Goal: Transaction & Acquisition: Purchase product/service

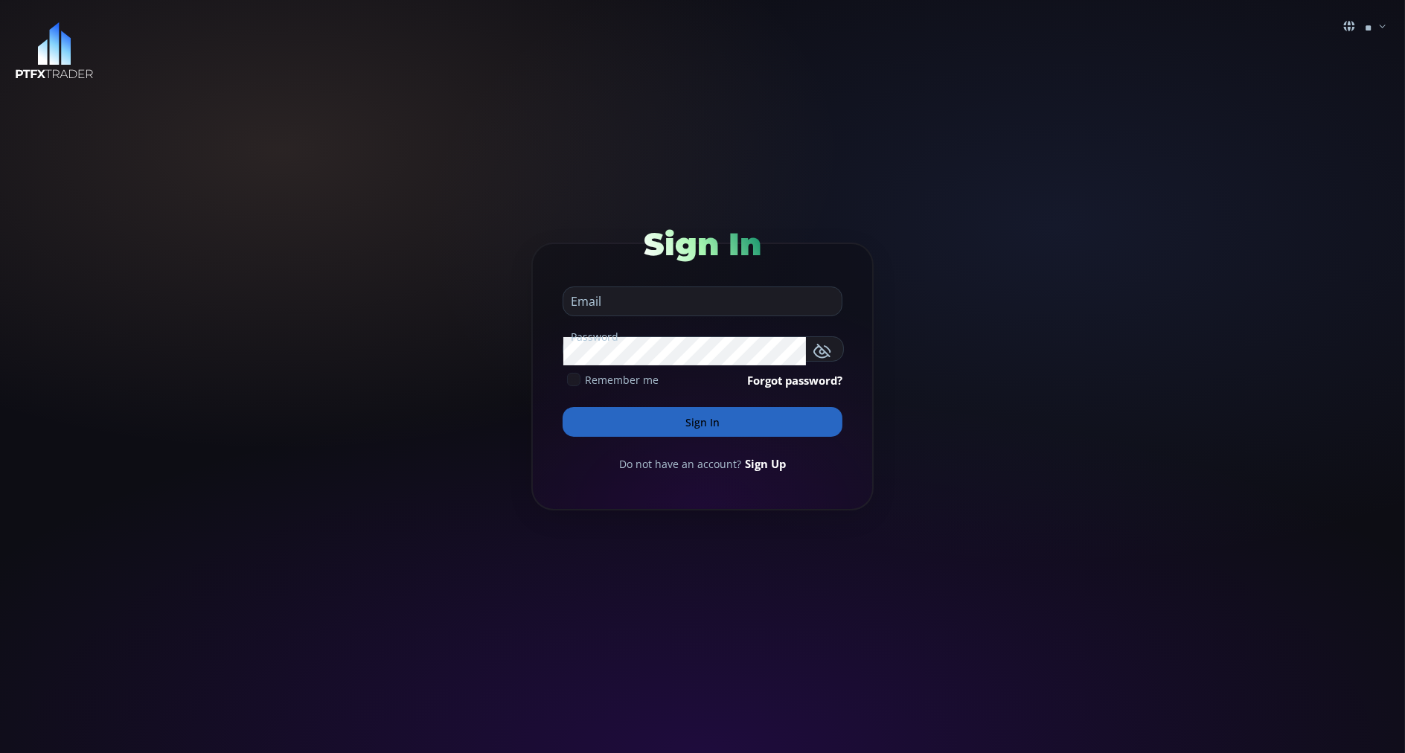
type input "**********"
click at [580, 422] on button "Sign In" at bounding box center [703, 422] width 280 height 30
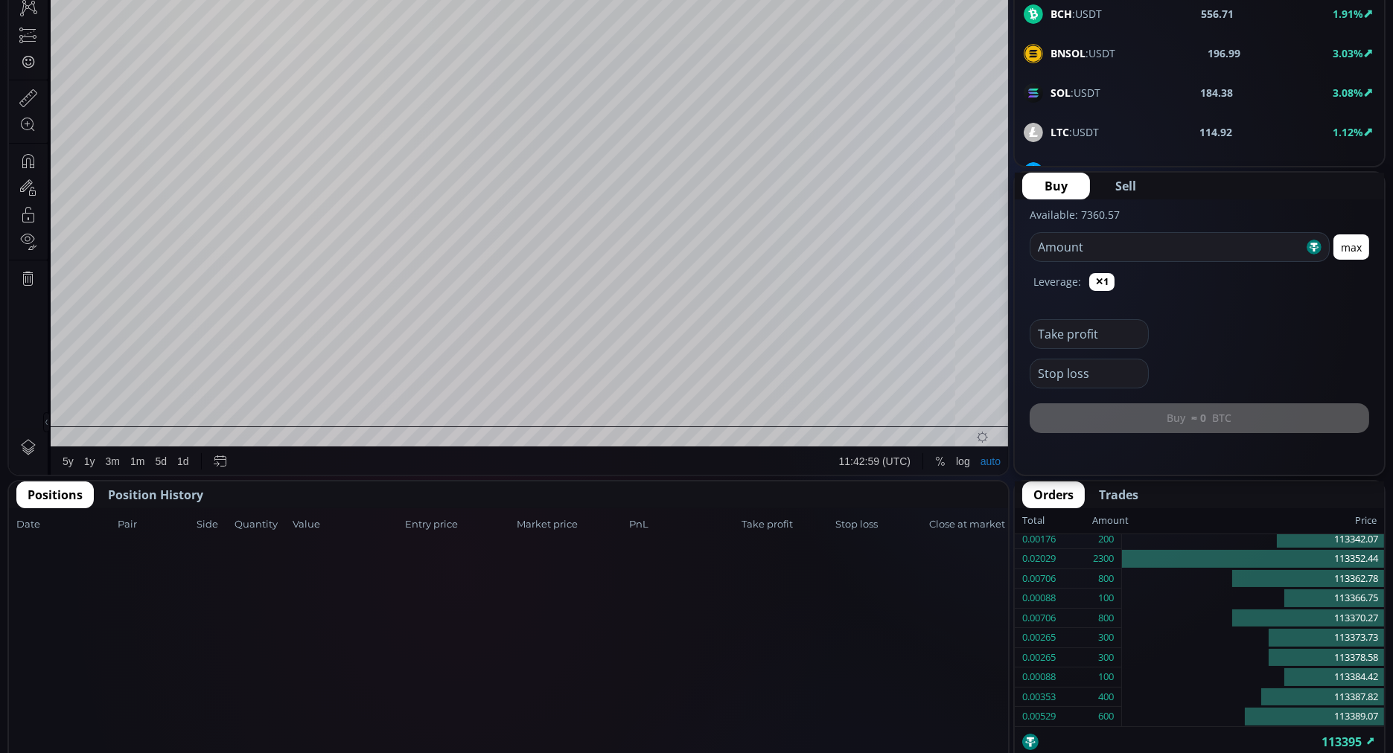
scroll to position [381, 0]
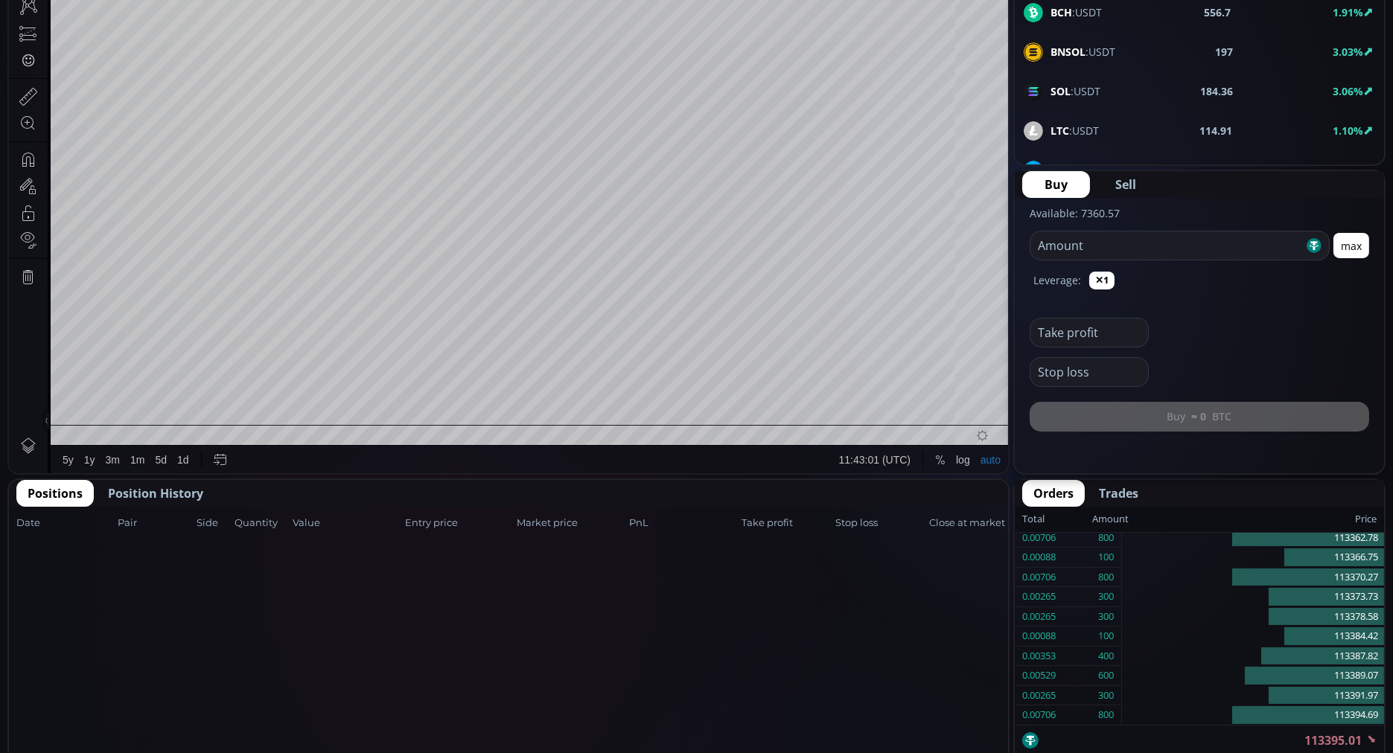
click at [150, 493] on span "Position History" at bounding box center [155, 494] width 95 height 18
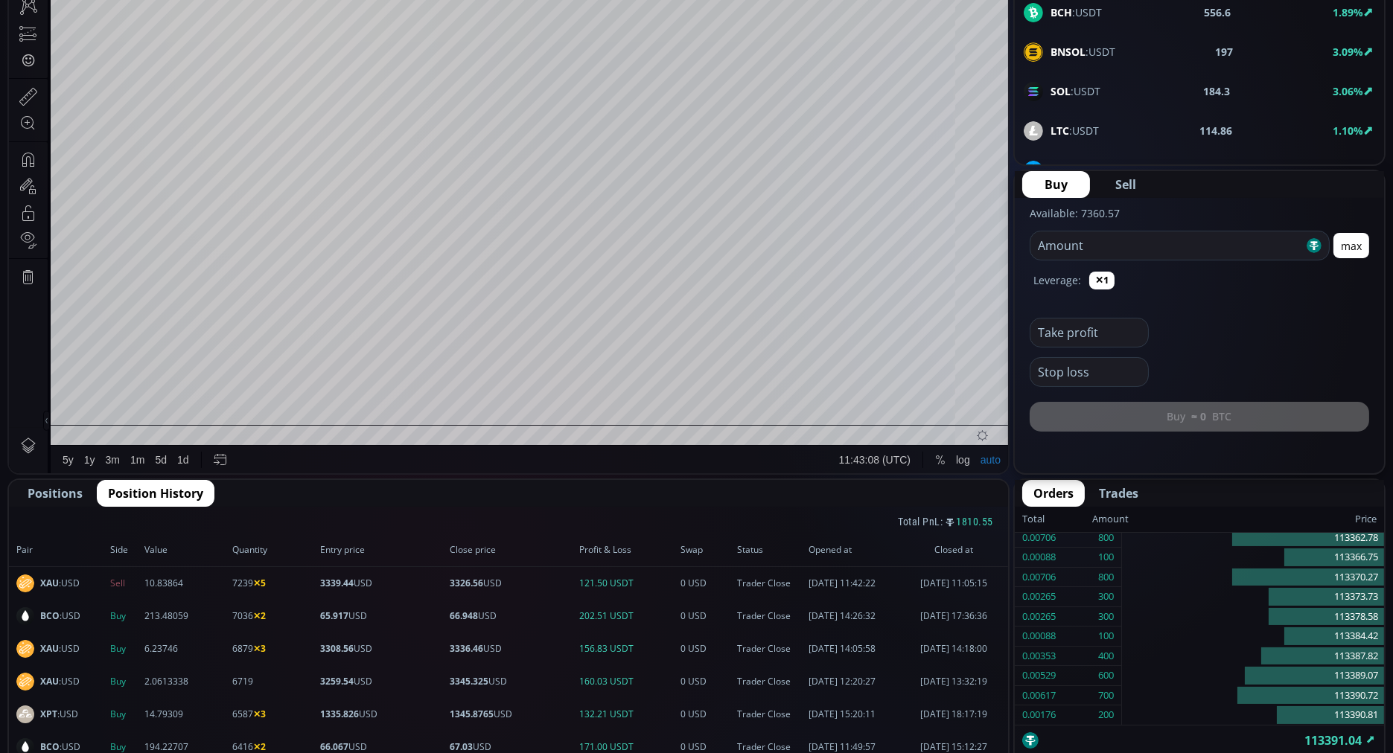
scroll to position [0, 0]
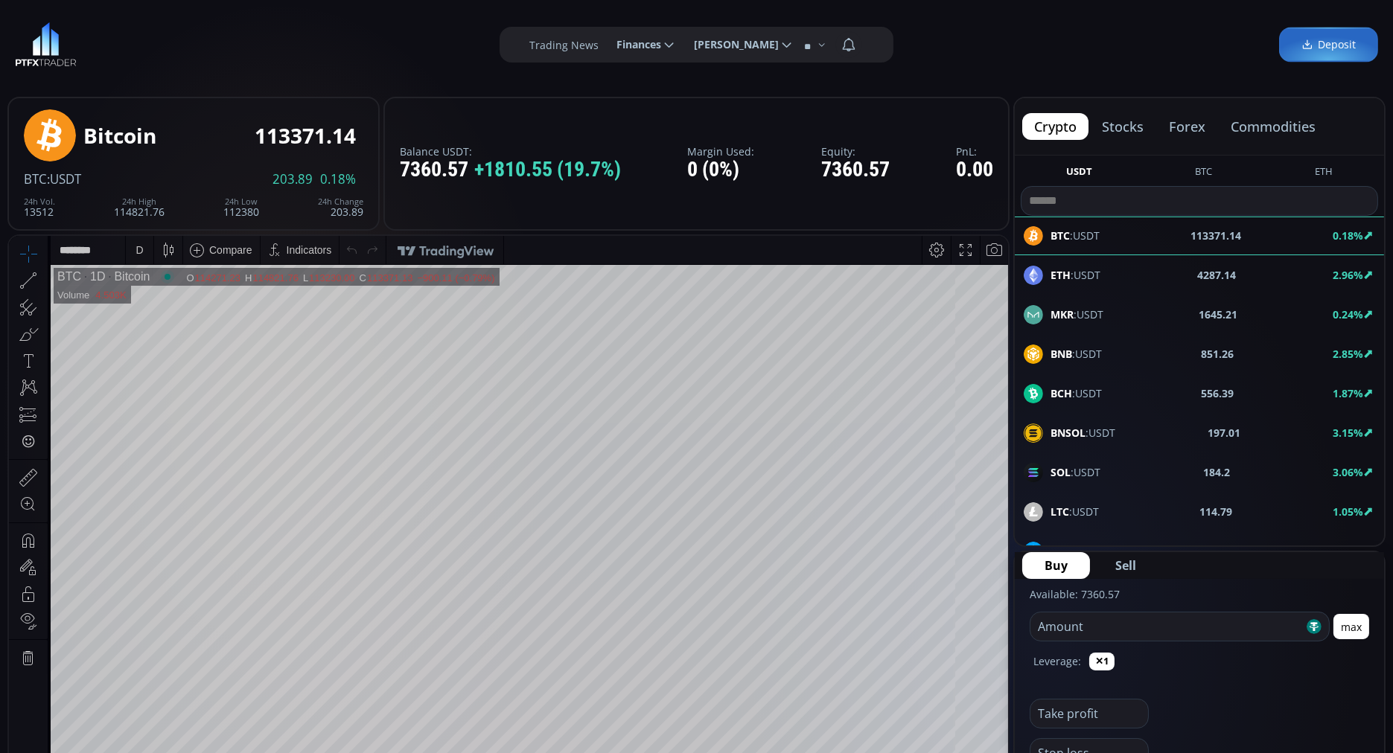
drag, startPoint x: 1267, startPoint y: 124, endPoint x: 1275, endPoint y: 119, distance: 9.7
click at [1275, 119] on button "commodities" at bounding box center [1272, 126] width 109 height 27
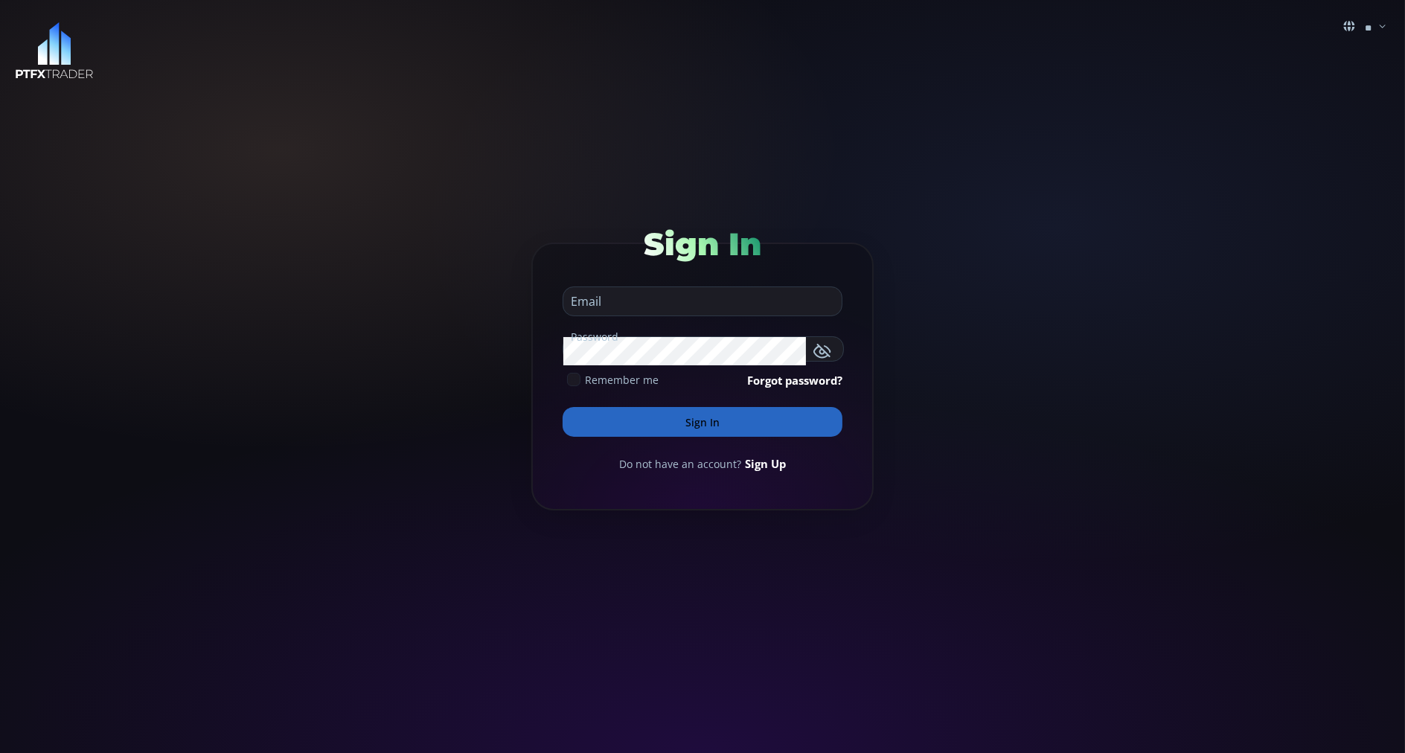
type input "**********"
click at [592, 415] on button "Sign In" at bounding box center [703, 422] width 280 height 30
click at [594, 423] on button "Sign In" at bounding box center [703, 422] width 280 height 30
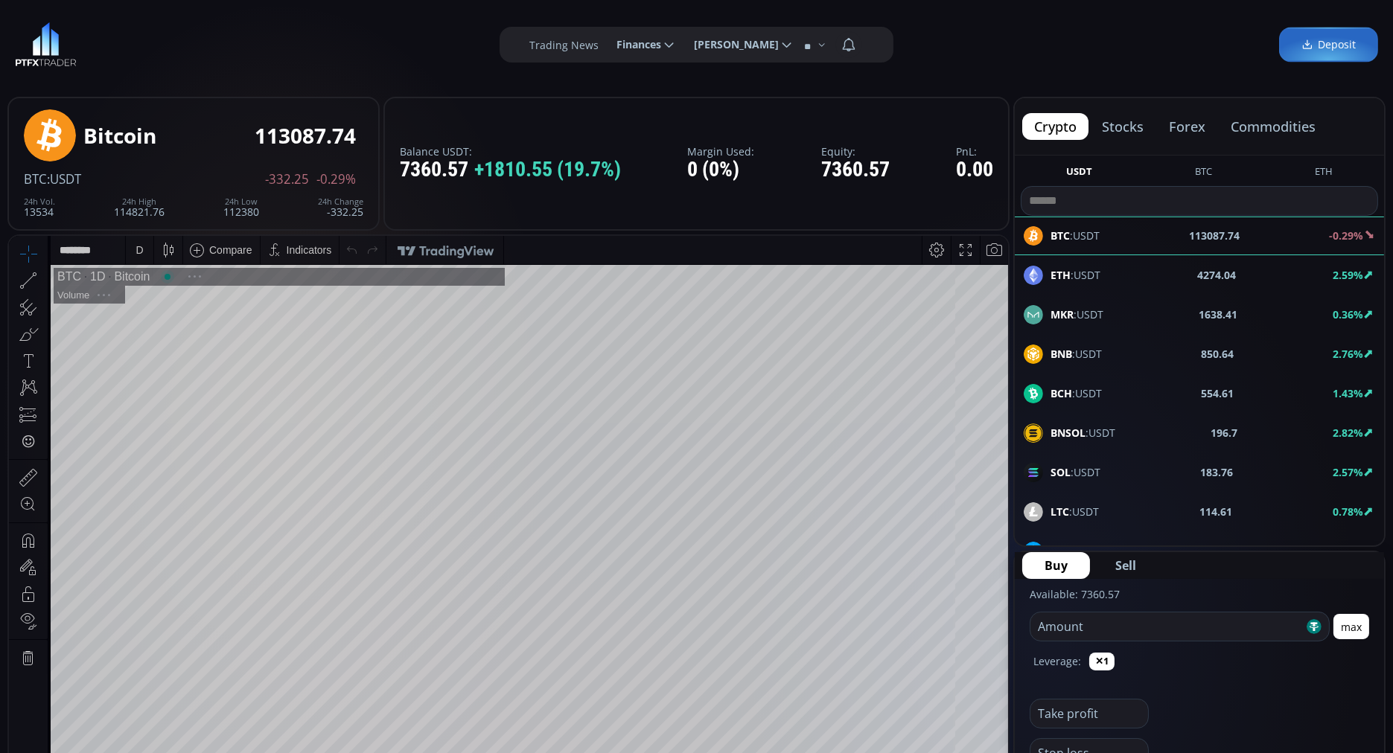
scroll to position [202, 0]
click at [1265, 125] on button "commodities" at bounding box center [1272, 126] width 109 height 27
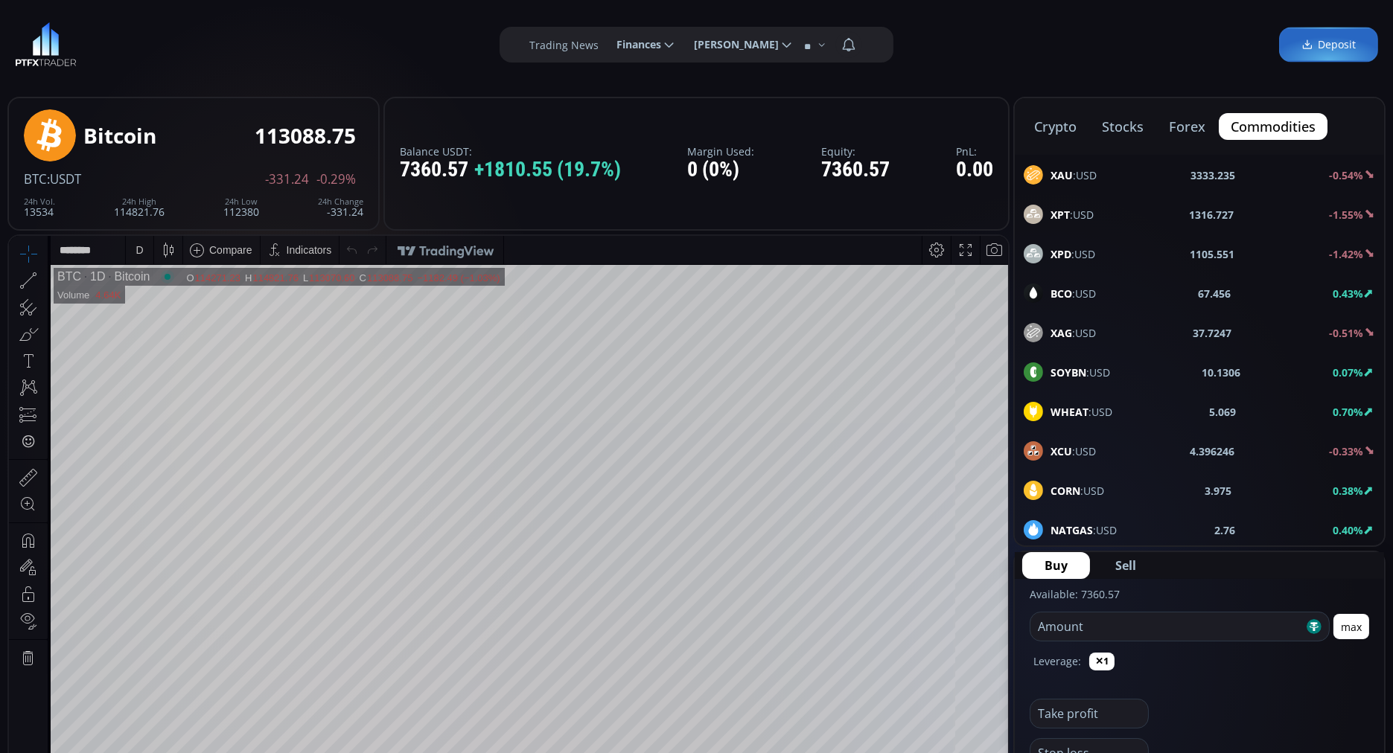
click at [1070, 293] on b "BCO" at bounding box center [1061, 294] width 22 height 14
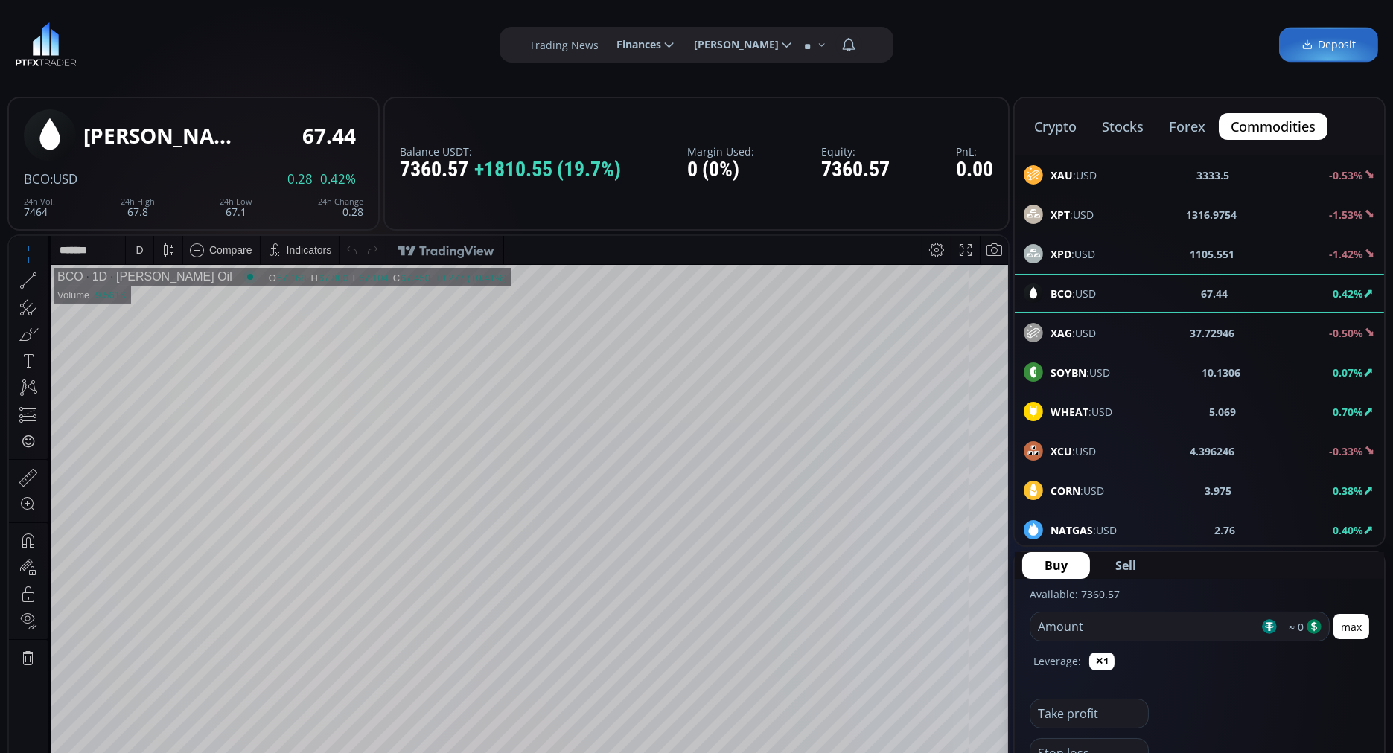
click at [1127, 566] on span "Sell" at bounding box center [1125, 566] width 21 height 18
click at [1038, 623] on input "number" at bounding box center [1144, 627] width 229 height 28
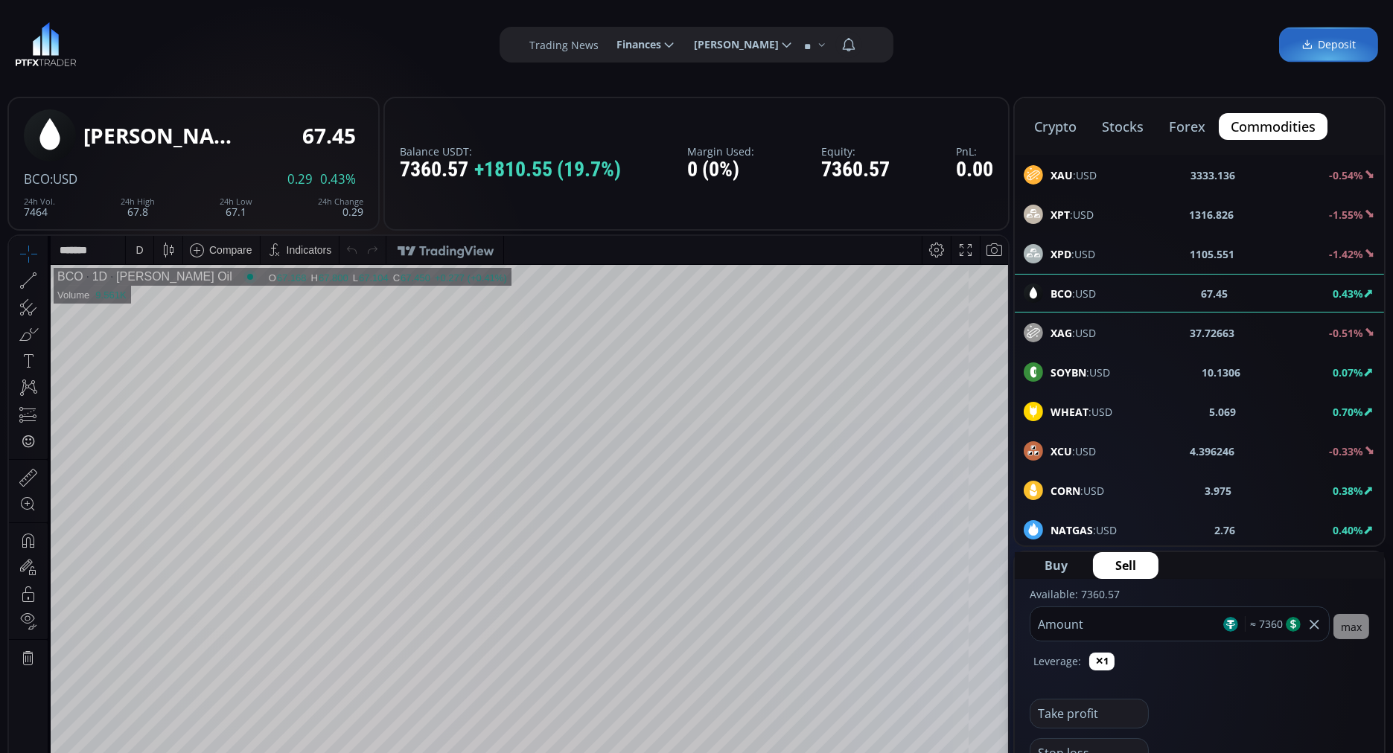
type input "****"
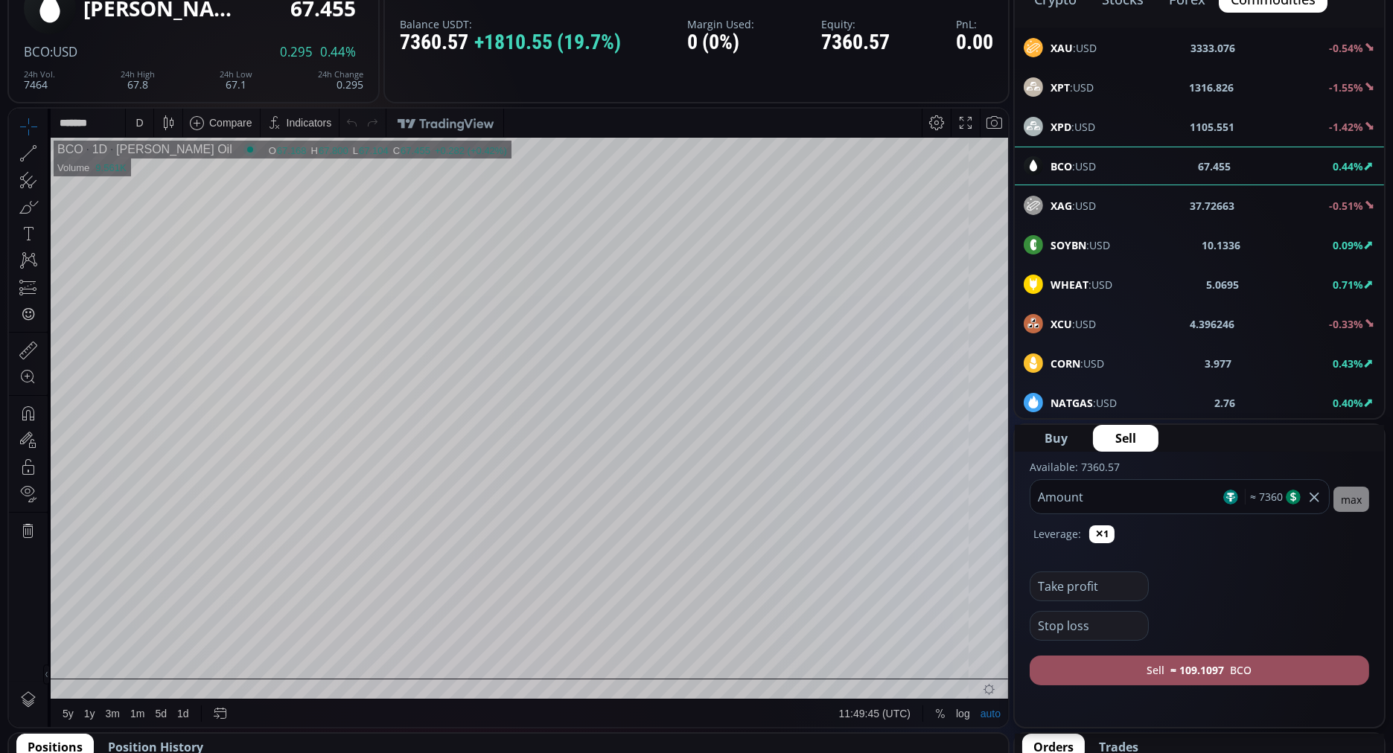
scroll to position [129, 0]
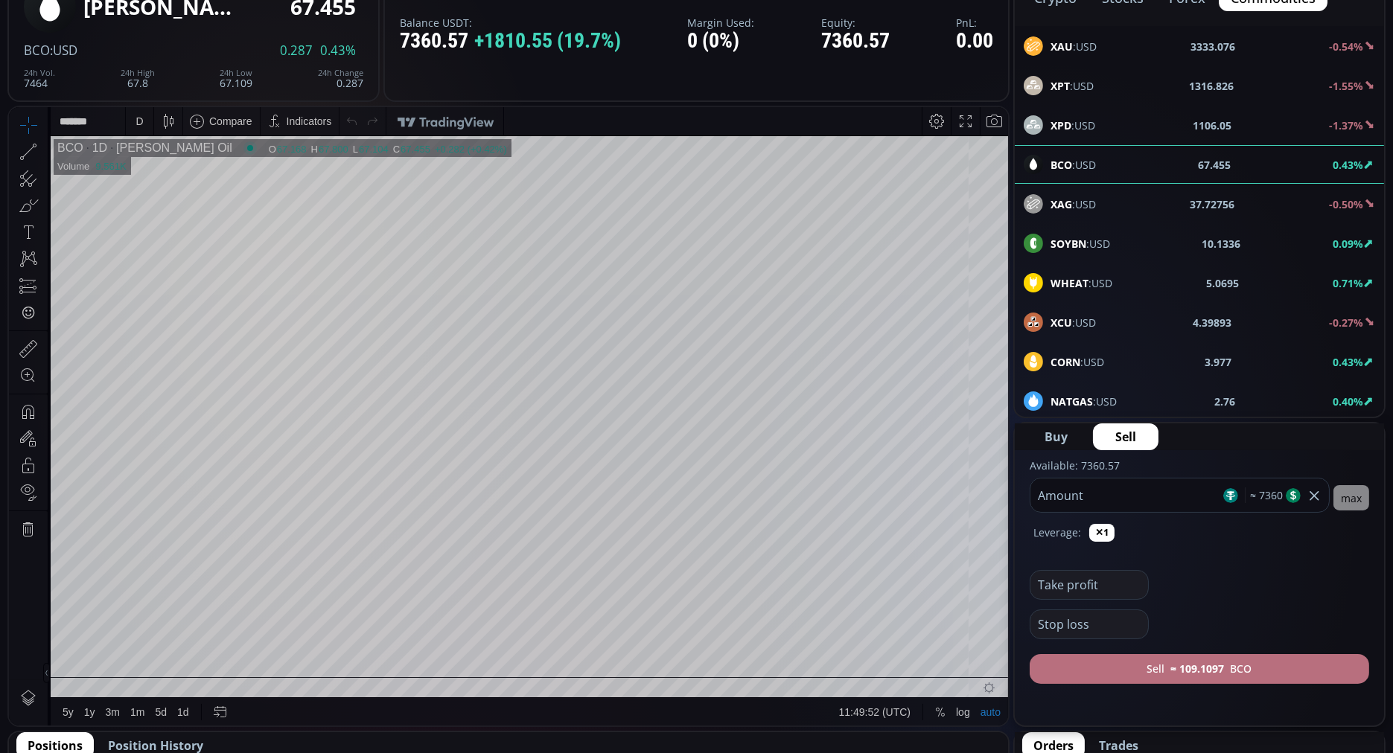
click at [1146, 670] on button "Sell ≈ 109.1097 BCO" at bounding box center [1198, 669] width 339 height 30
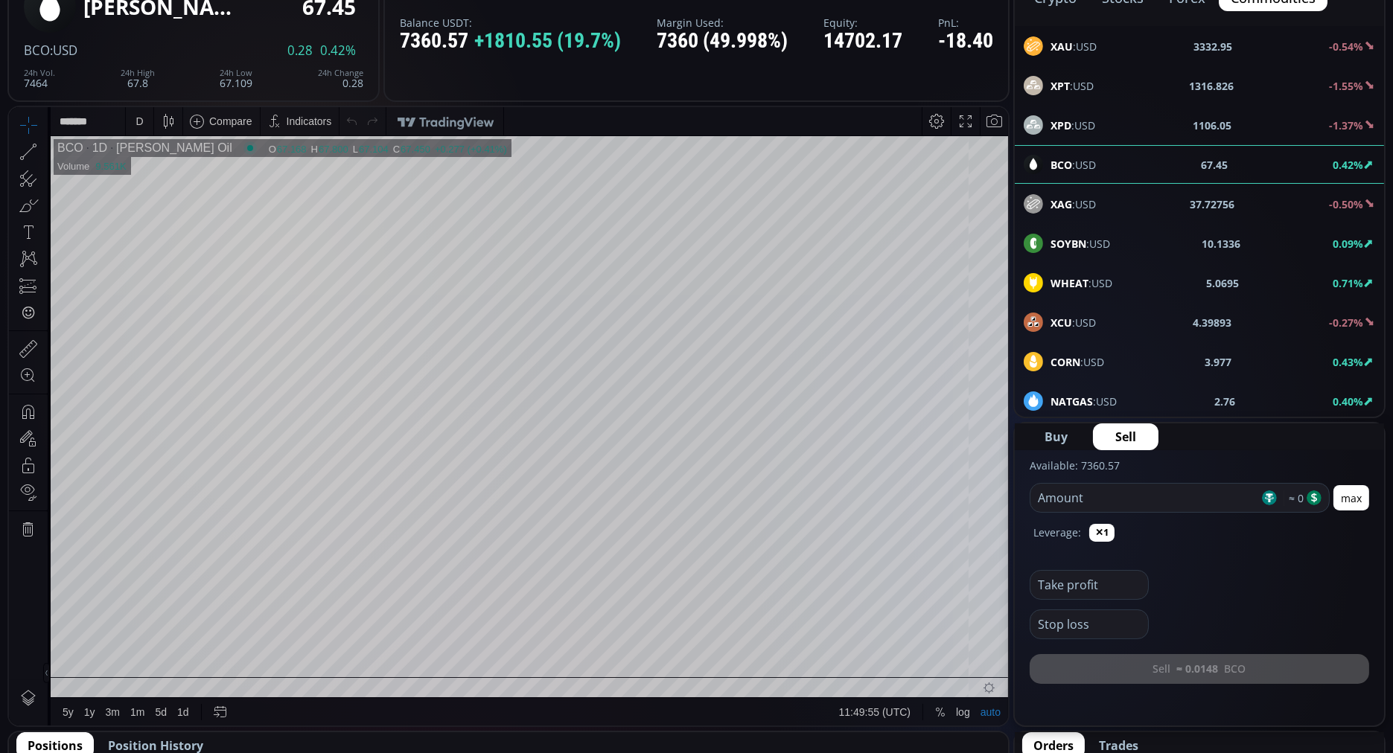
click at [1146, 670] on form "Available: 7360.57 Amount ≈ 0 max Leverage: ✕1 Take profit Stop loss Sell ≈ 0.0…" at bounding box center [1199, 573] width 369 height 246
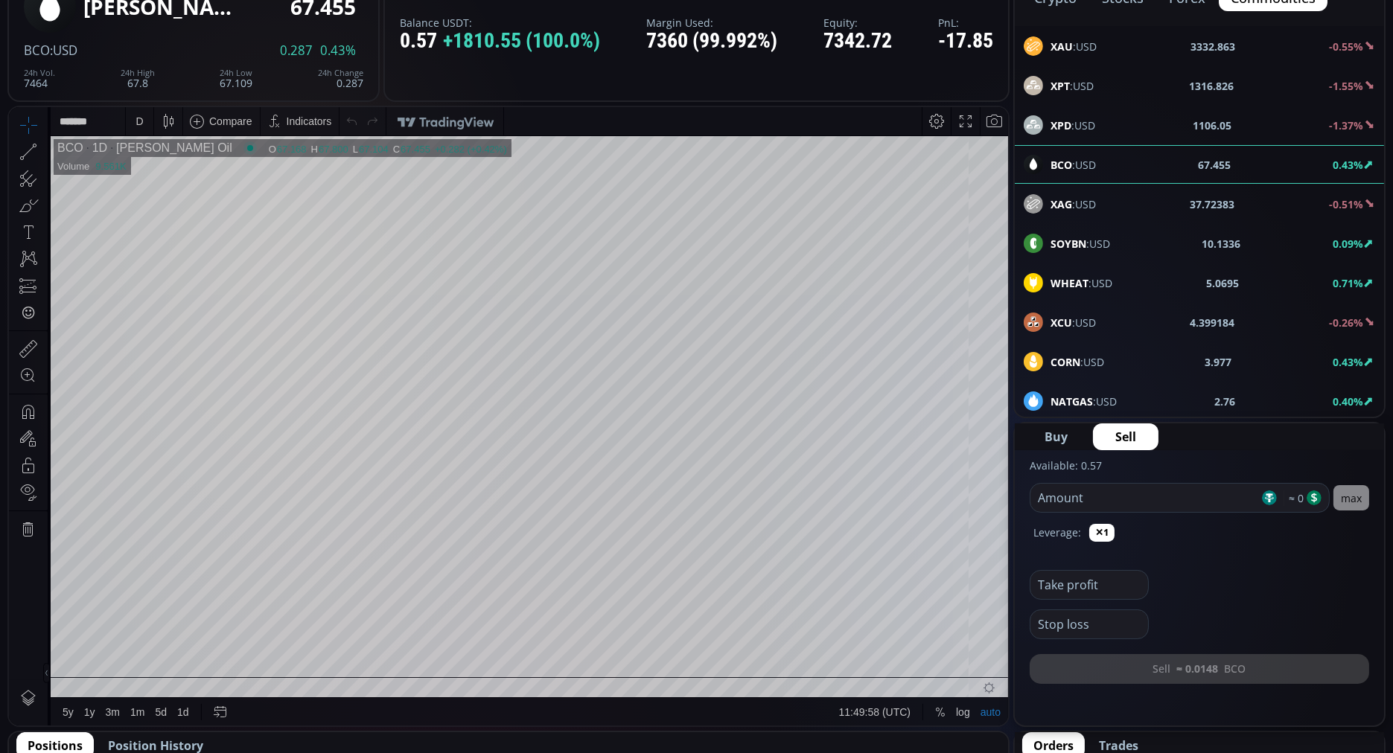
click at [1108, 671] on form "Available: 0.57 Amount ≈ 0 max Leverage: ✕1 Take profit Stop loss Sell ≈ 0.0148…" at bounding box center [1199, 573] width 369 height 246
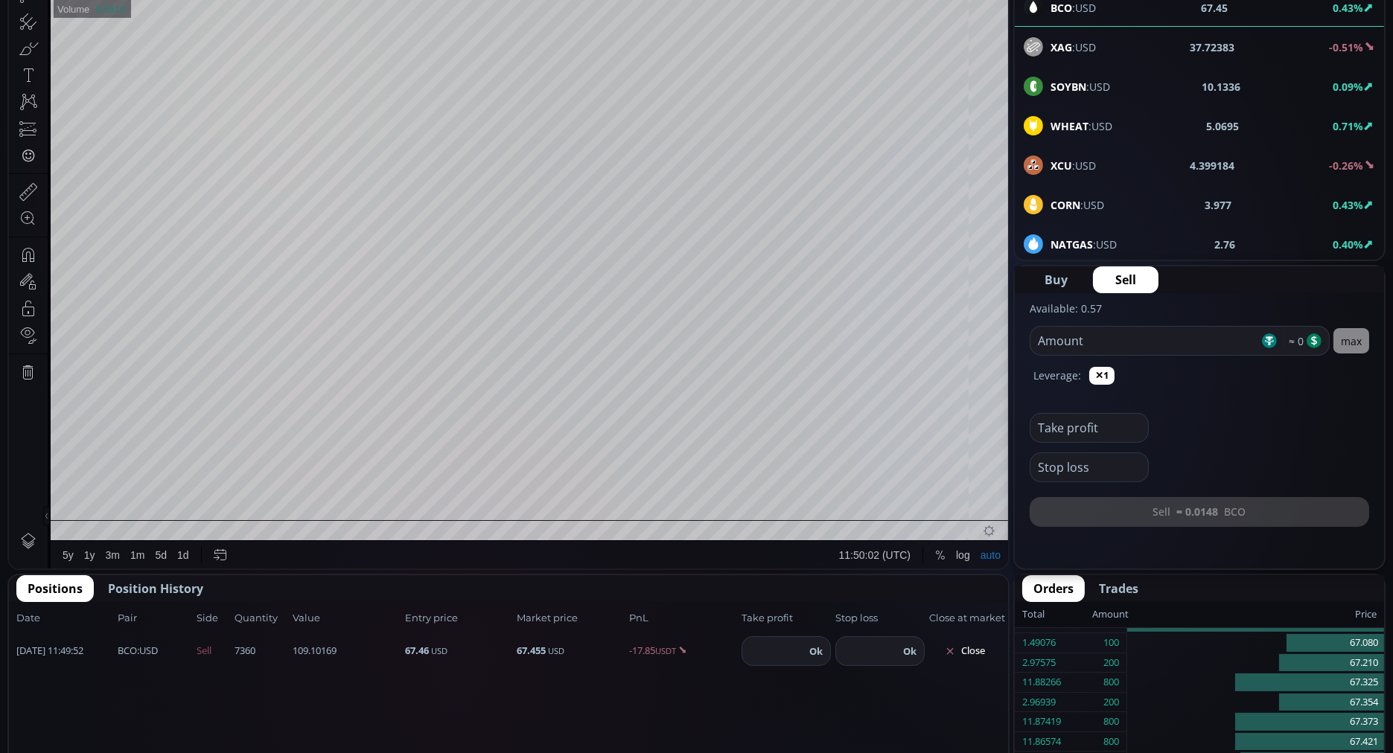
scroll to position [254, 0]
